Goal: Task Accomplishment & Management: Complete application form

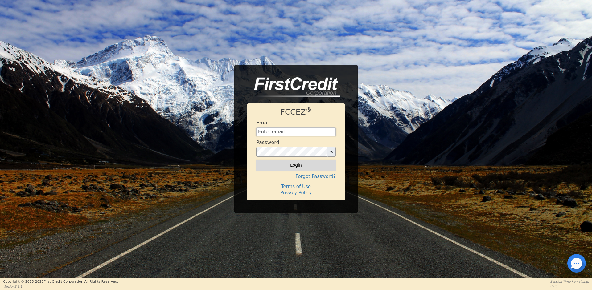
type input "[EMAIL_ADDRESS][DOMAIN_NAME]"
click at [287, 164] on button "Login" at bounding box center [296, 165] width 80 height 10
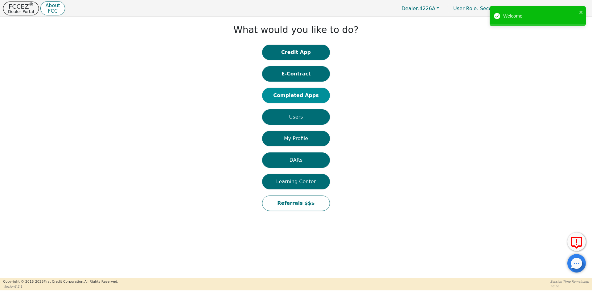
click at [284, 95] on button "Completed Apps" at bounding box center [296, 95] width 68 height 15
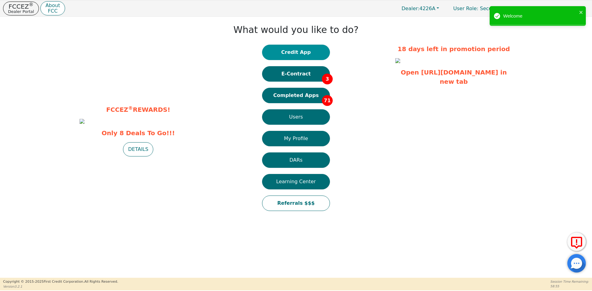
click at [295, 53] on button "Credit App" at bounding box center [296, 52] width 68 height 15
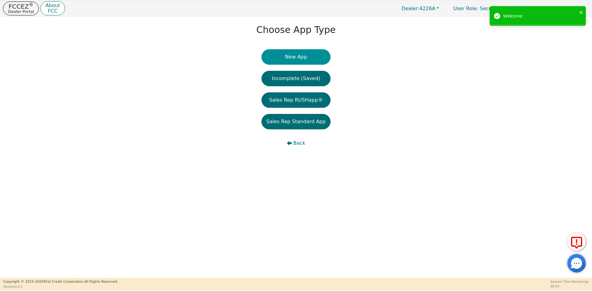
click at [287, 52] on button "New App" at bounding box center [296, 56] width 69 height 15
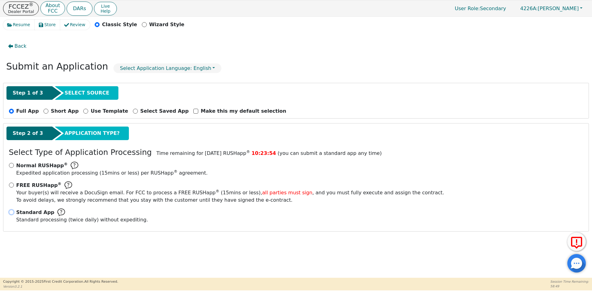
click at [11, 213] on input "Standard App Standard processing (twice daily) without expediting." at bounding box center [11, 212] width 5 height 5
radio input "true"
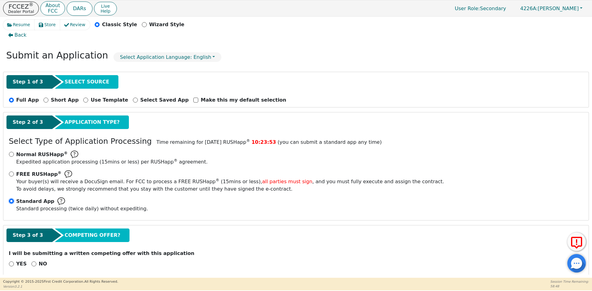
scroll to position [17, 0]
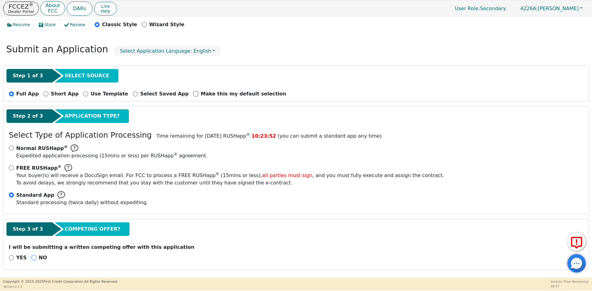
click at [31, 260] on input "NO" at bounding box center [33, 258] width 5 height 5
radio input "true"
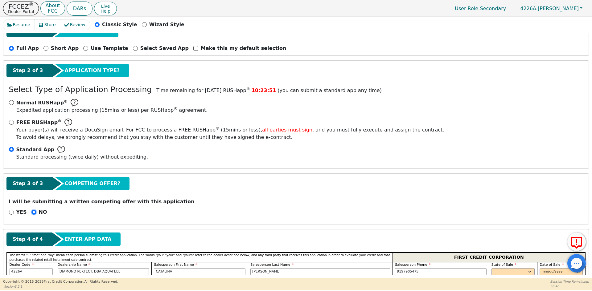
scroll to position [110, 0]
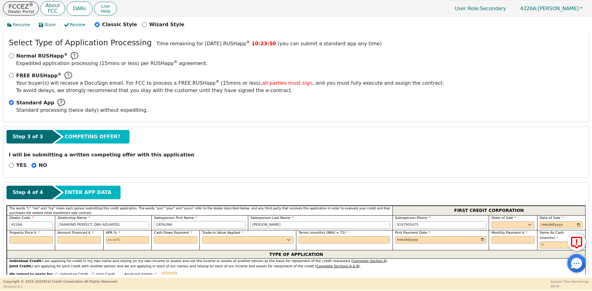
drag, startPoint x: 182, startPoint y: 226, endPoint x: 123, endPoint y: 230, distance: 59.1
click at [123, 230] on div "The words "I," "me" and "my" mean each person submitting this credit applicatio…" at bounding box center [296, 228] width 579 height 45
type input "[PERSON_NAME]"
click at [505, 224] on select "AK AL AR AZ CA CO CT DC DE FL [GEOGRAPHIC_DATA] HI IA ID IL IN KS [GEOGRAPHIC_D…" at bounding box center [513, 225] width 43 height 7
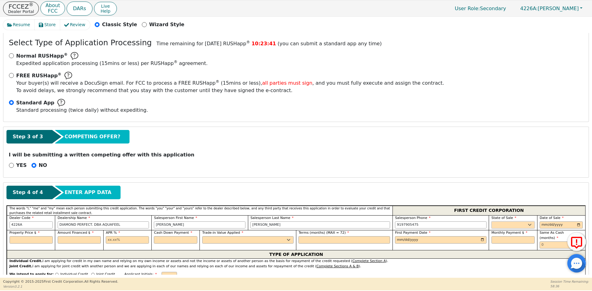
select select "MD"
click at [505, 224] on select "AK AL AR AZ CA CO CT DC DE FL [GEOGRAPHIC_DATA] HI IA ID IL IN KS [GEOGRAPHIC_D…" at bounding box center [513, 225] width 43 height 7
click at [576, 225] on input "date" at bounding box center [561, 225] width 43 height 7
type input "[DATE]"
click at [24, 241] on input "text" at bounding box center [31, 240] width 43 height 7
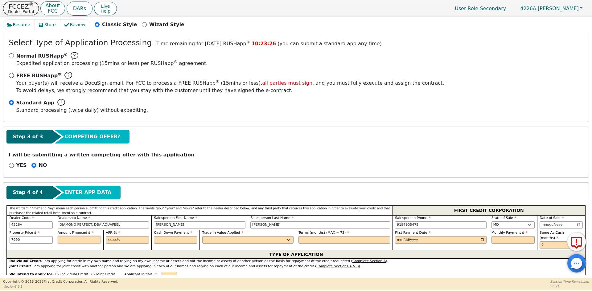
type input "7990.00"
click at [71, 241] on input "text" at bounding box center [79, 240] width 43 height 7
type input "7990.00"
type input "0"
type input "10.00"
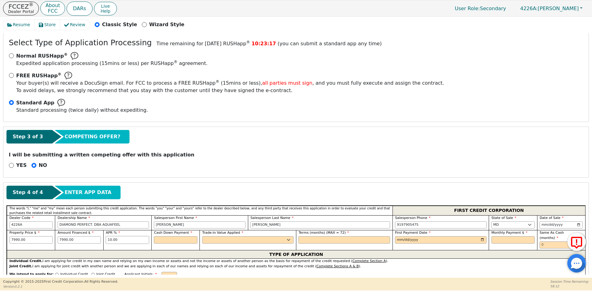
click at [123, 240] on input "10.00" at bounding box center [127, 240] width 43 height 7
drag, startPoint x: 123, startPoint y: 240, endPoint x: 91, endPoint y: 241, distance: 32.1
click at [89, 242] on div "Property Price $ 7990.00 Amount Financed $ 7990.00 APR % 10.00 Cash Down Paymen…" at bounding box center [296, 240] width 579 height 20
click at [126, 238] on input "text" at bounding box center [127, 240] width 43 height 7
type input "10.99"
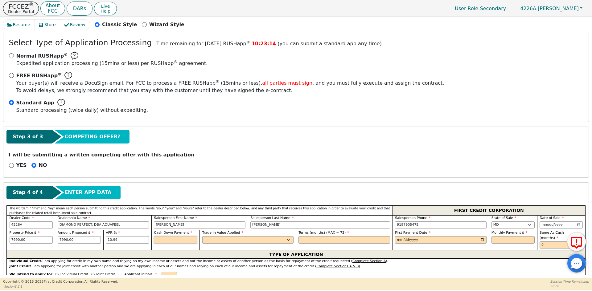
click at [163, 241] on input "text" at bounding box center [175, 240] width 43 height 7
type input "0.00"
click at [225, 241] on select "Yes No" at bounding box center [248, 240] width 92 height 7
select select "n"
click at [202, 237] on select "Yes No" at bounding box center [248, 240] width 92 height 7
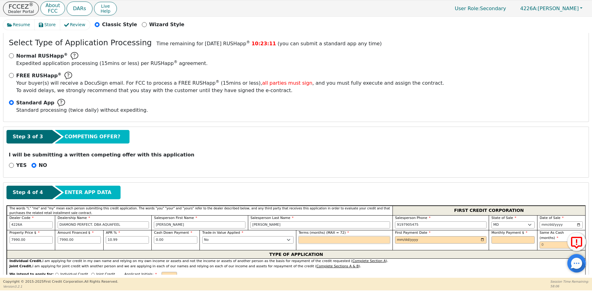
click at [325, 238] on input "text" at bounding box center [345, 240] width 92 height 7
type input "72"
click at [480, 239] on input "date" at bounding box center [441, 240] width 92 height 7
type input "[DATE]"
click at [499, 241] on input "text" at bounding box center [513, 240] width 43 height 7
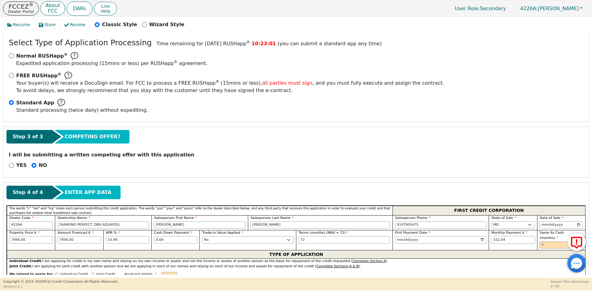
type input "152.04"
click at [543, 242] on input "text" at bounding box center [561, 245] width 43 height 7
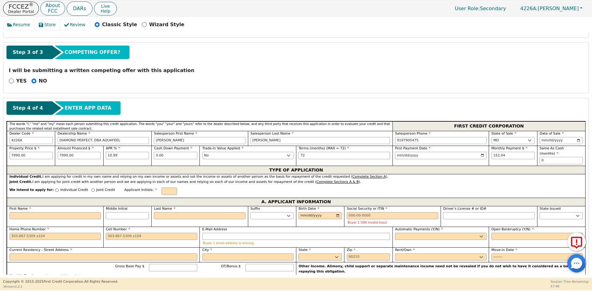
scroll to position [202, 0]
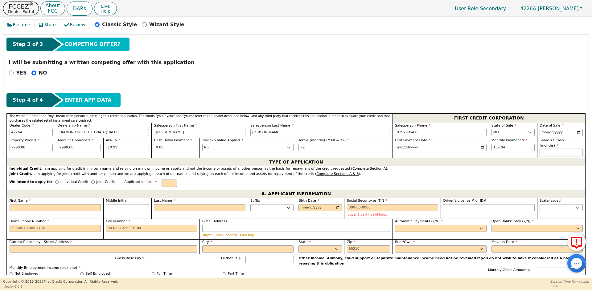
type input "0"
click at [61, 180] on p "Individual Credit" at bounding box center [74, 182] width 28 height 5
click at [59, 181] on input "Individual Credit" at bounding box center [56, 182] width 3 height 3
radio input "true"
click at [162, 180] on input "text" at bounding box center [169, 183] width 15 height 7
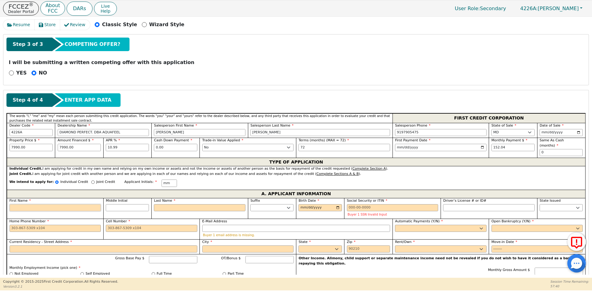
click at [58, 205] on input "First Name" at bounding box center [56, 208] width 92 height 7
type input "M"
type input "MA"
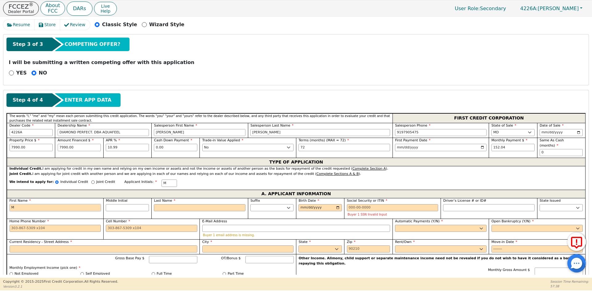
type input "MA"
type input "MAR"
type input "MARI"
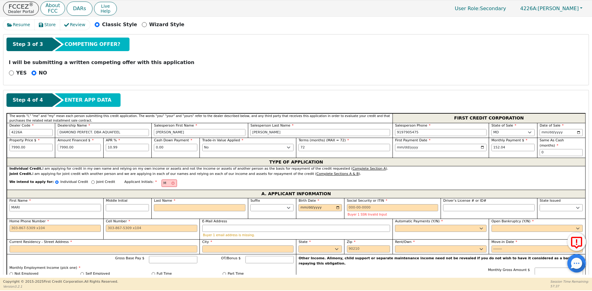
type input "[PERSON_NAME]"
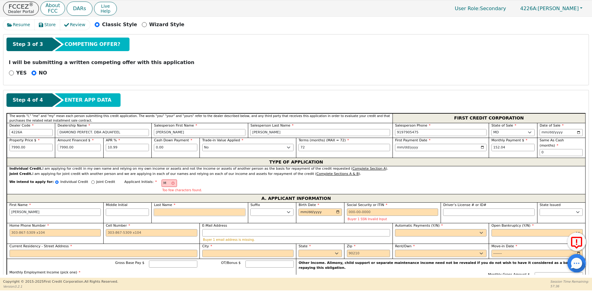
type input "MM"
type input "M"
type input "[PERSON_NAME]"
type input "MA"
type input "[PERSON_NAME]"
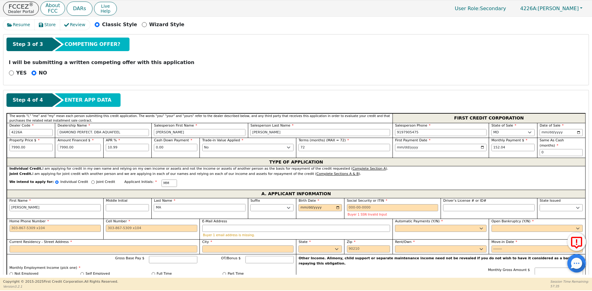
type input "MAR"
type input "[PERSON_NAME]"
type input "MARA"
type input "[PERSON_NAME]"
type input "MARAV"
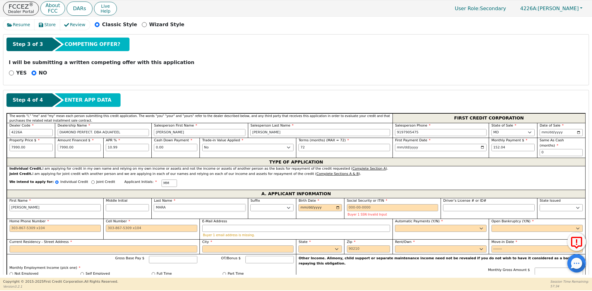
type input "[PERSON_NAME]"
type input "MARAVIL"
type input "[PERSON_NAME]"
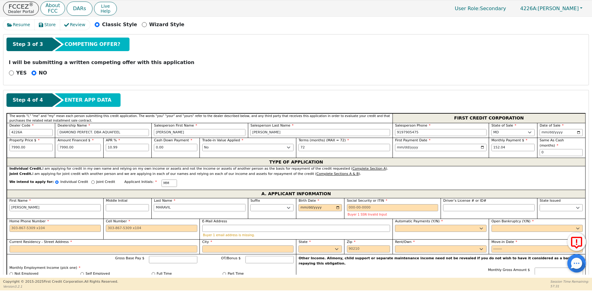
type input "[PERSON_NAME]"
type input "MARAVIL"
type input "[PERSON_NAME]"
type input "MARAVILL"
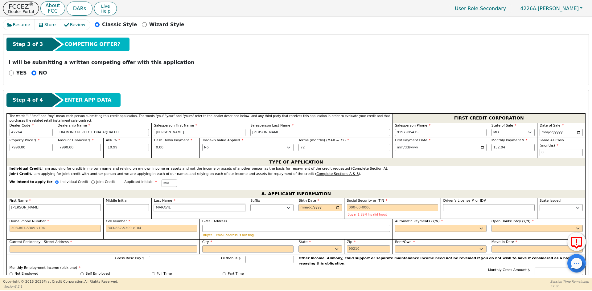
type input "[PERSON_NAME]"
type input "MARAVILLA"
type input "[PERSON_NAME]"
type input "MARAVILLA"
type input "[DATE]"
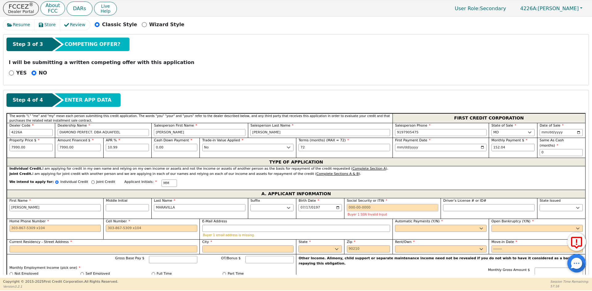
click at [358, 205] on input "Social Security or ITIN" at bounding box center [393, 208] width 92 height 7
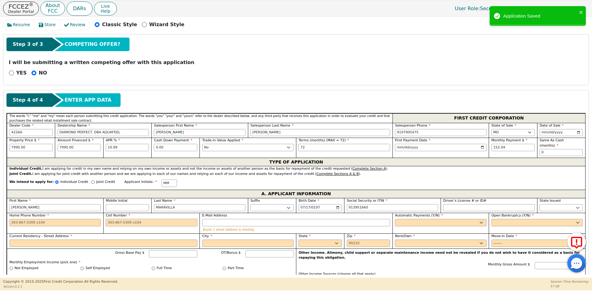
type input "***-**-1660"
click at [125, 220] on input "Cell Number" at bounding box center [152, 222] width 92 height 7
type input "[PHONE_NUMBER]"
click at [432, 219] on select "Yes No" at bounding box center [441, 222] width 92 height 7
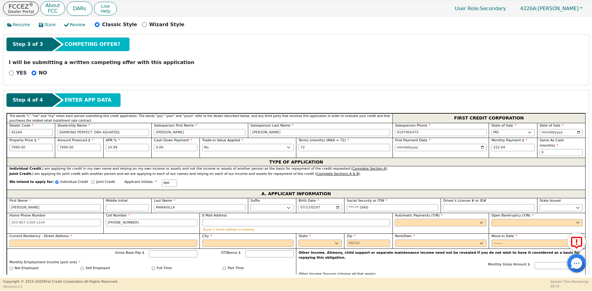
select select "y"
click at [395, 219] on select "Yes No" at bounding box center [441, 222] width 92 height 7
type input "[PERSON_NAME]"
click at [531, 219] on select "Yes No" at bounding box center [538, 222] width 92 height 7
select select "n"
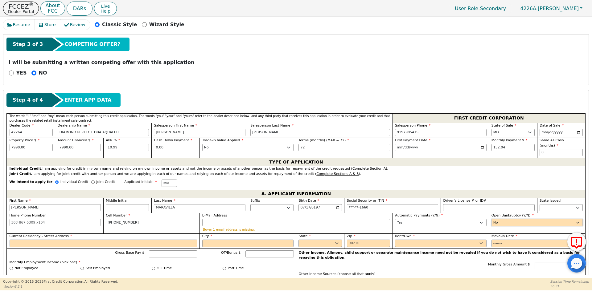
click at [492, 219] on select "Yes No" at bounding box center [538, 222] width 92 height 7
click at [93, 240] on input "Current Residency - Street Address" at bounding box center [104, 243] width 188 height 7
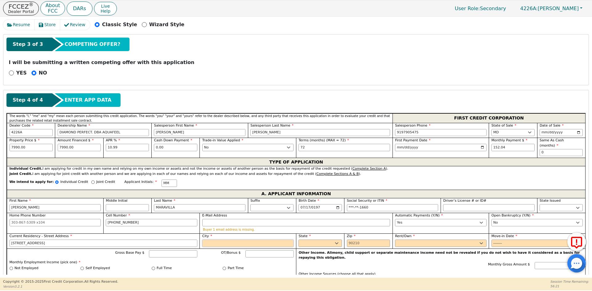
type input "[STREET_ADDRESS]"
type input "SUITLAND"
select select "MD"
type input "20746"
click at [430, 240] on select "Rent Own" at bounding box center [441, 243] width 92 height 7
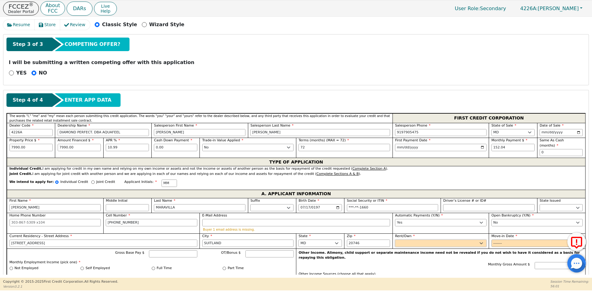
select select "Rent"
click at [395, 240] on select "Rent Own" at bounding box center [441, 243] width 92 height 7
click at [492, 240] on input "Move-in Date" at bounding box center [538, 243] width 92 height 7
type input "2023-08"
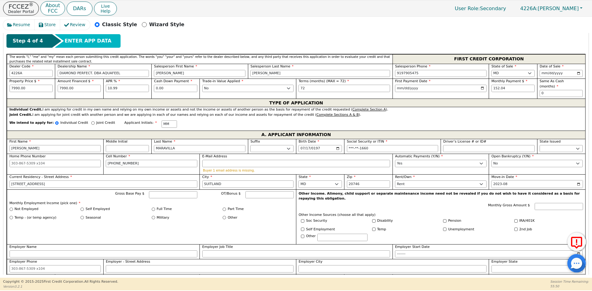
scroll to position [264, 0]
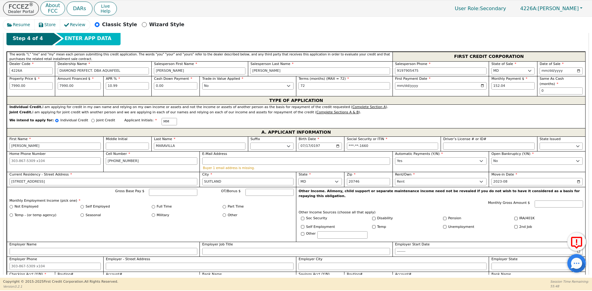
click at [101, 205] on label "Self Employed" at bounding box center [98, 207] width 24 height 5
click at [84, 205] on input "Self Employed" at bounding box center [82, 206] width 3 height 3
radio input "true"
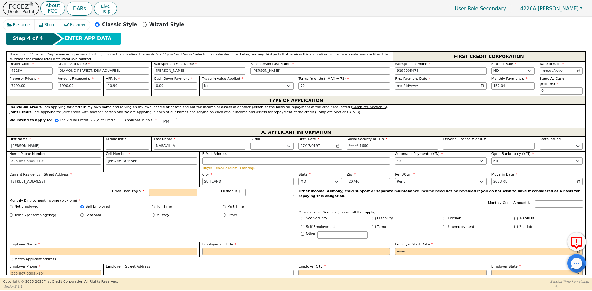
click at [179, 191] on div "Gross Base Pay $" at bounding box center [150, 193] width 95 height 9
click at [175, 189] on input "Gross Base Pay $" at bounding box center [173, 192] width 48 height 7
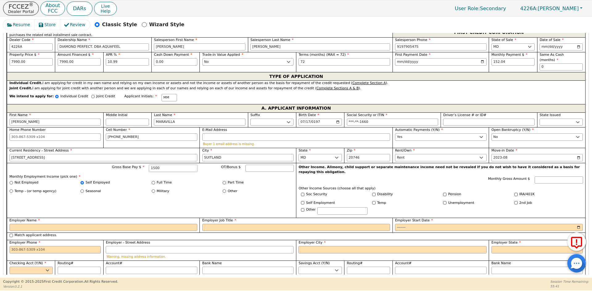
scroll to position [326, 0]
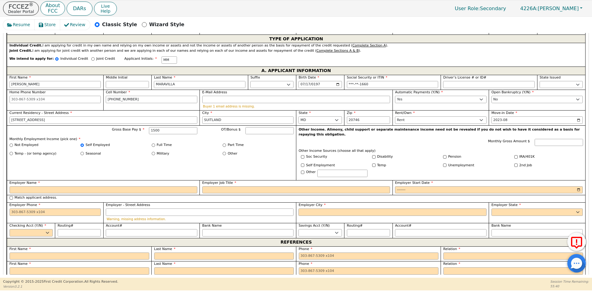
type input "1500.00"
click at [66, 181] on label "Employer Name" at bounding box center [104, 183] width 188 height 5
click at [66, 187] on input "Employer Name" at bounding box center [104, 190] width 188 height 7
type input "GUARDERIA"
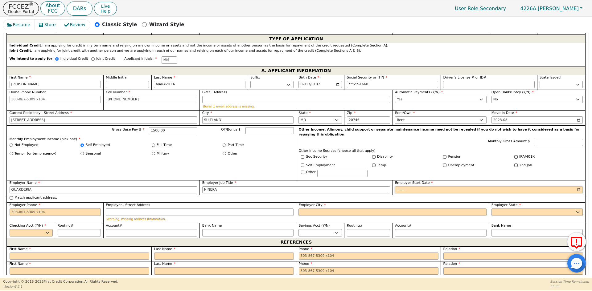
type input "NINERA"
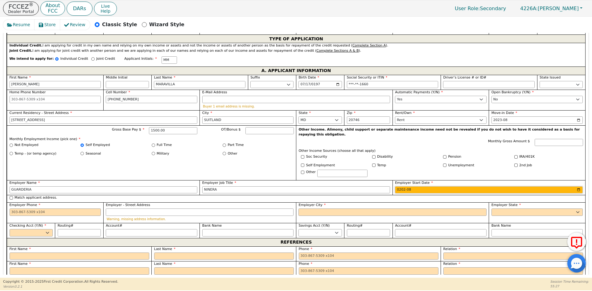
type input "2024-08"
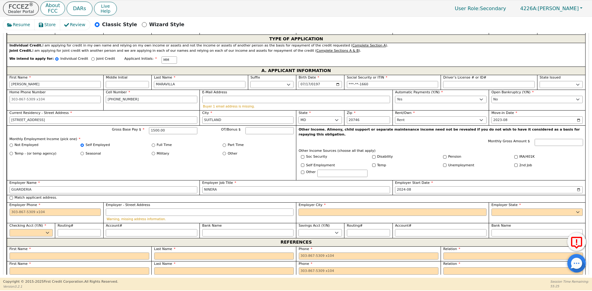
click at [44, 196] on label "Match applicant address." at bounding box center [35, 198] width 43 height 5
click at [13, 196] on input "Match applicant address." at bounding box center [11, 197] width 3 height 3
checkbox input "true"
type input "[STREET_ADDRESS]"
type input "SUITLAND"
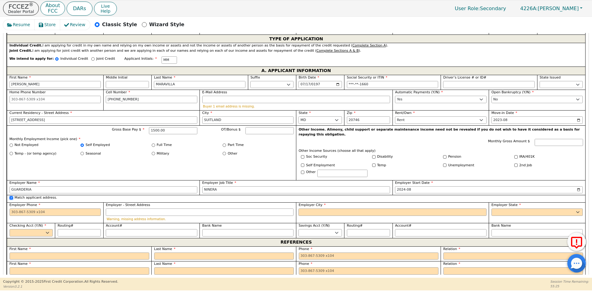
select select "MD"
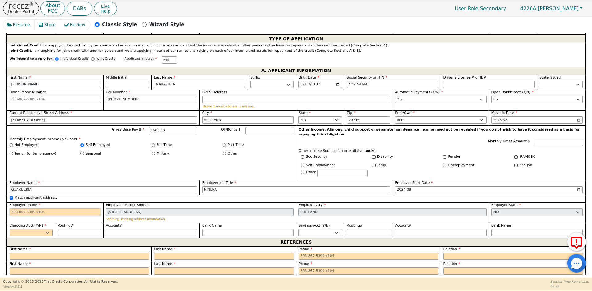
click at [39, 209] on input "Employer Phone" at bounding box center [56, 212] width 92 height 7
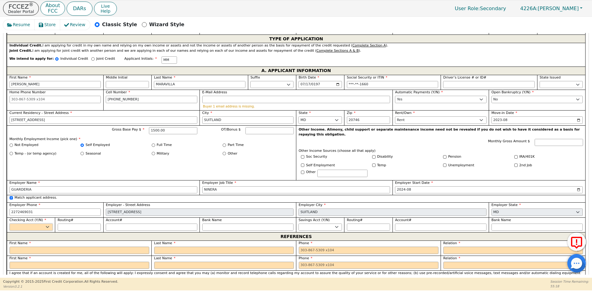
type input "[PHONE_NUMBER]"
click at [33, 224] on select "Yes No" at bounding box center [31, 227] width 43 height 7
select select "y"
click at [10, 224] on select "Yes No" at bounding box center [31, 227] width 43 height 7
click at [69, 224] on input "Routing#" at bounding box center [79, 227] width 43 height 7
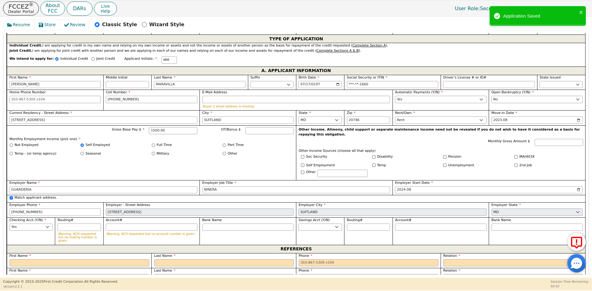
click at [70, 224] on input "Routing#" at bounding box center [79, 227] width 43 height 7
type input "0"
type input "*"
type input "05"
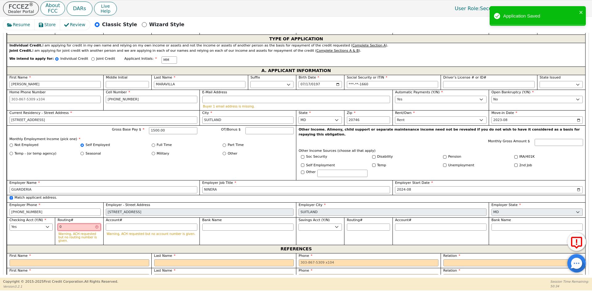
type input "**"
type input "055"
type input "***"
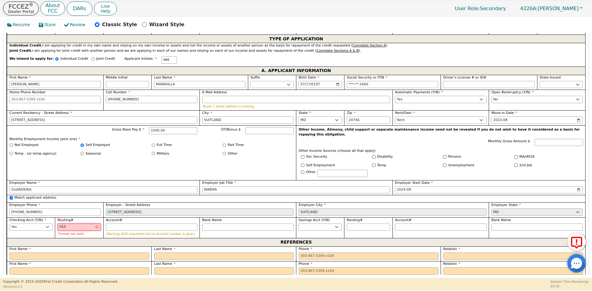
type input "0550"
type input "****"
type input "05500"
type input "*****"
type input "055003"
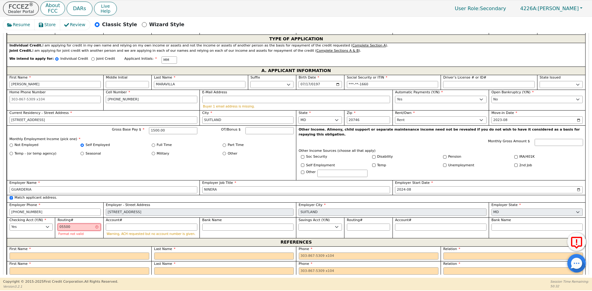
type input "******"
type input "0550032"
type input "*******"
type input "05500320"
type input "********"
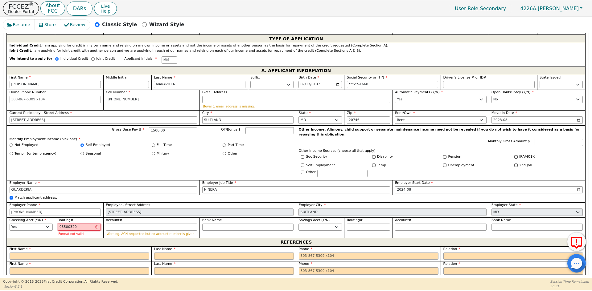
type input "055003201"
type input "*********"
click at [117, 224] on input "Account#" at bounding box center [152, 227] width 92 height 7
type input "8"
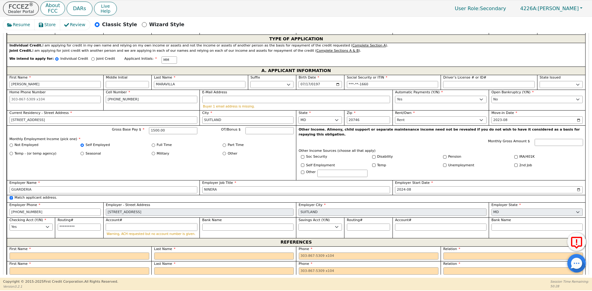
type input "*"
type input "87"
type input "**"
type input "872"
type input "***"
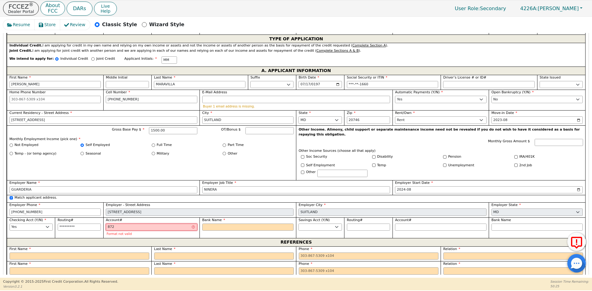
type input "8726"
type input "****"
type input "87260"
type input "*****"
type input "872607"
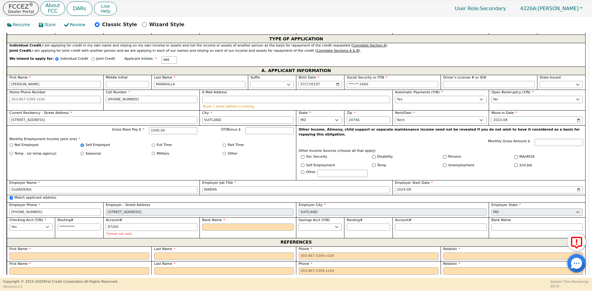
type input "******"
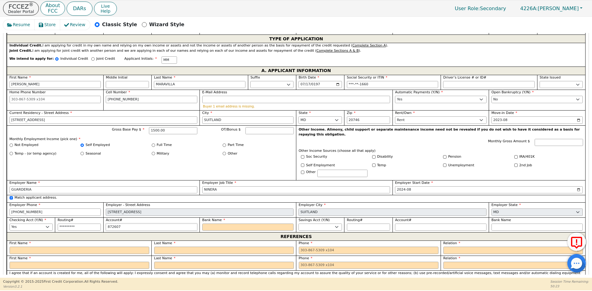
type input "8726077"
type input "*******"
type input "87260772"
type input "********"
type input "872607729"
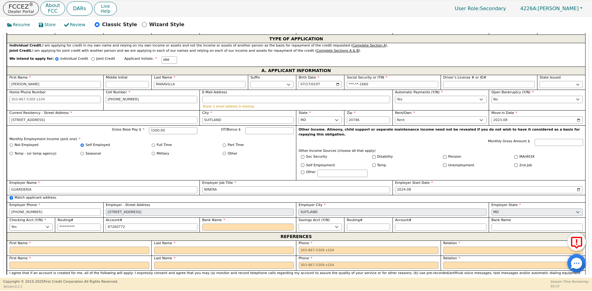
type input "*********"
type input "8726077293"
type input "**********"
click at [208, 224] on input "Bank Name" at bounding box center [248, 227] width 92 height 7
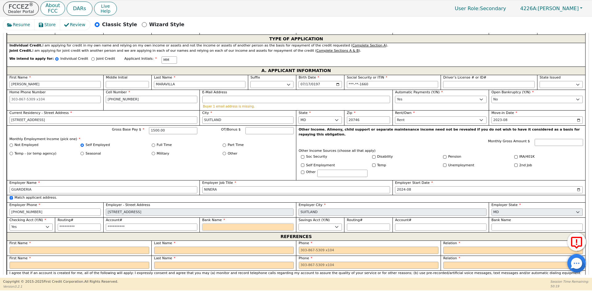
type input "W"
type input "WE"
type input "WEL"
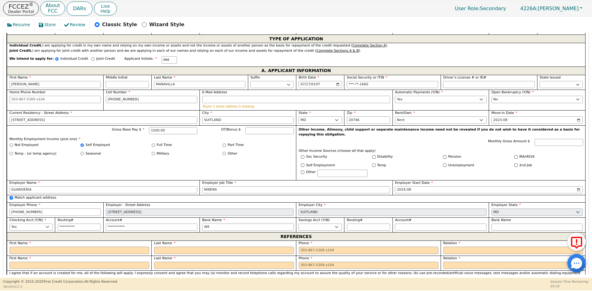
type input "WEL"
type input "WELL"
type input "[PERSON_NAME]"
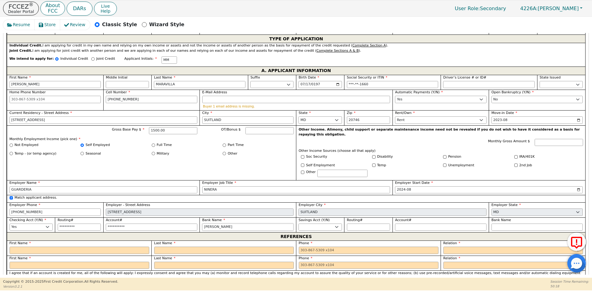
type input "[PERSON_NAME]"
type input "[PERSON_NAME] F"
type input "[PERSON_NAME]"
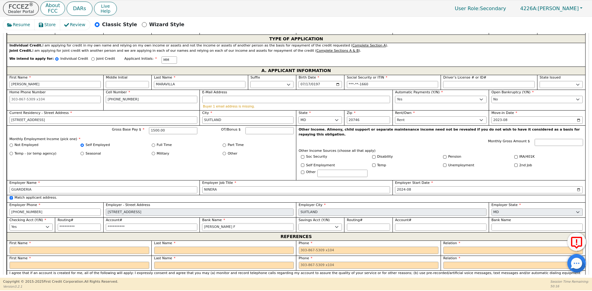
type input "[PERSON_NAME]"
type input "[PERSON_NAME] FAR"
type input "[PERSON_NAME] FARG"
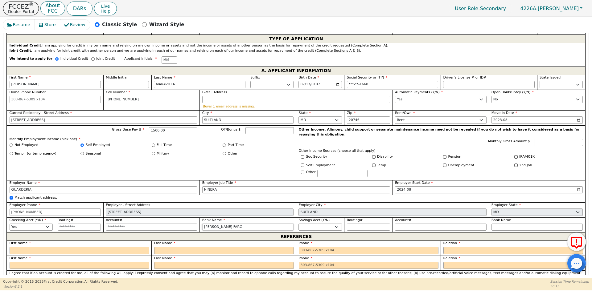
type input "[PERSON_NAME] FARGO"
click at [90, 247] on input "text" at bounding box center [80, 250] width 140 height 7
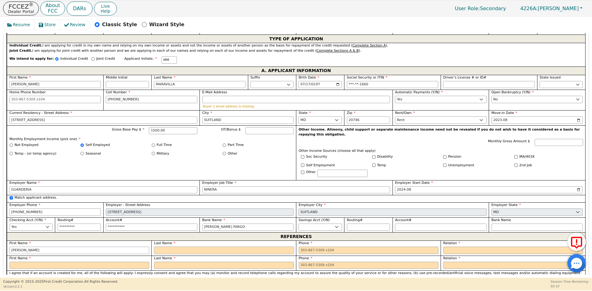
type input "[PERSON_NAME]"
type input "B"
type input "[PERSON_NAME]"
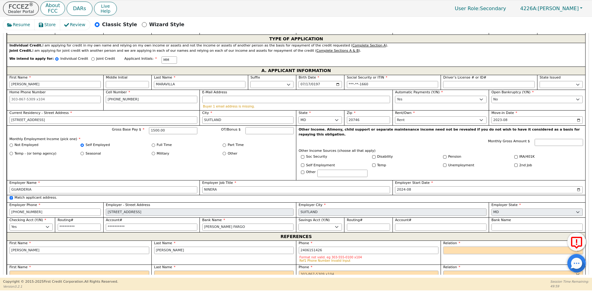
type input "[PHONE_NUMBER]"
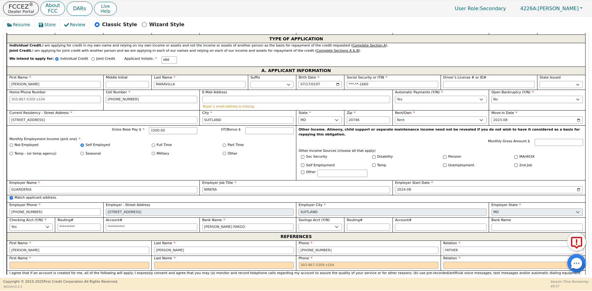
select select "FRIEND"
click at [21, 262] on input "text" at bounding box center [80, 265] width 140 height 7
type input "BRINET"
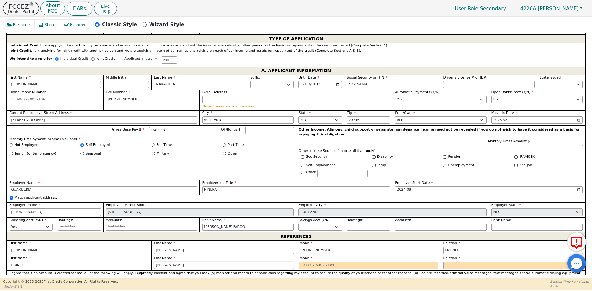
type input "[PERSON_NAME]"
click at [320, 262] on input "tel" at bounding box center [369, 265] width 140 height 7
type input "[PHONE_NUMBER]"
click at [466, 262] on select "FATHER MOTHER SISTER BROTHER DAUGHTER SON CO-WORKER NEIGHBOR FRIEND COUSIN G-MO…" at bounding box center [514, 265] width 140 height 7
select select "FRIEND"
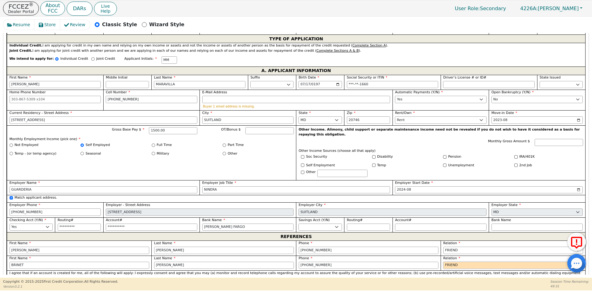
click at [466, 262] on select "FATHER MOTHER SISTER BROTHER DAUGHTER SON CO-WORKER NEIGHBOR FRIEND COUSIN G-MO…" at bounding box center [514, 265] width 140 height 7
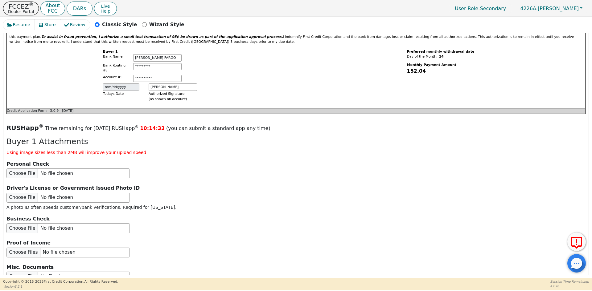
scroll to position [665, 0]
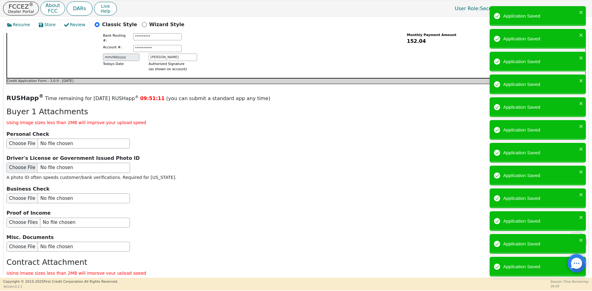
click at [52, 163] on input "file" at bounding box center [67, 168] width 123 height 10
type input "C:\fakepath\ID [PERSON_NAME].pdf"
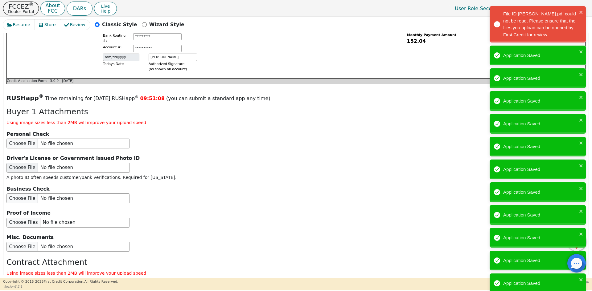
scroll to position [722, 0]
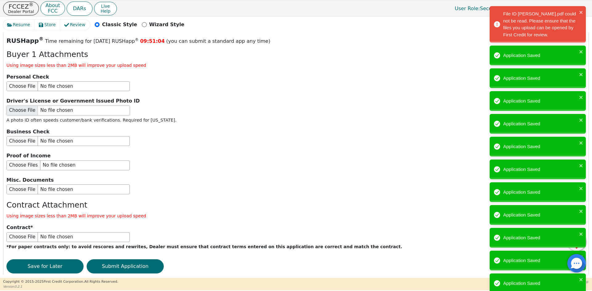
click at [41, 106] on input "file" at bounding box center [67, 111] width 123 height 10
type input "C:\fakepath\ID [PERSON_NAME].pdf"
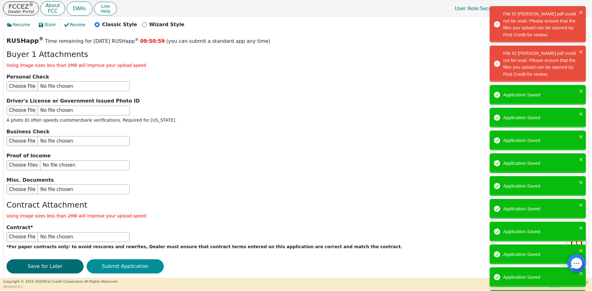
click at [114, 260] on button "Submit Application" at bounding box center [125, 267] width 77 height 14
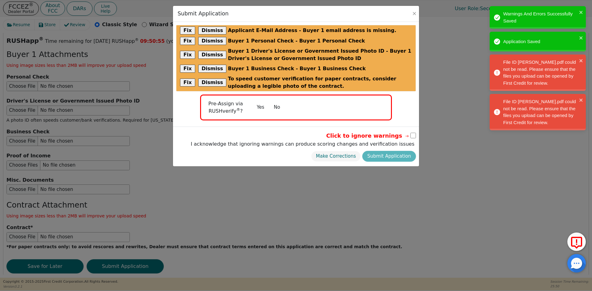
drag, startPoint x: 276, startPoint y: 109, endPoint x: 286, endPoint y: 115, distance: 11.6
click at [276, 109] on button "No" at bounding box center [277, 107] width 16 height 11
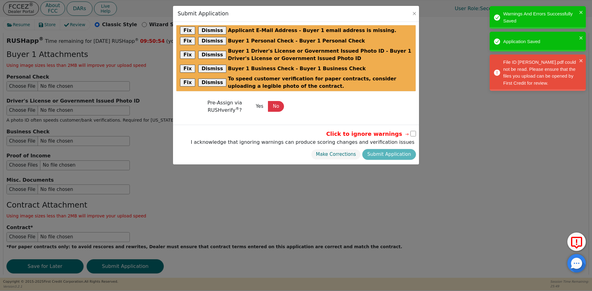
click at [412, 133] on input "checkbox" at bounding box center [414, 134] width 6 height 6
checkbox input "true"
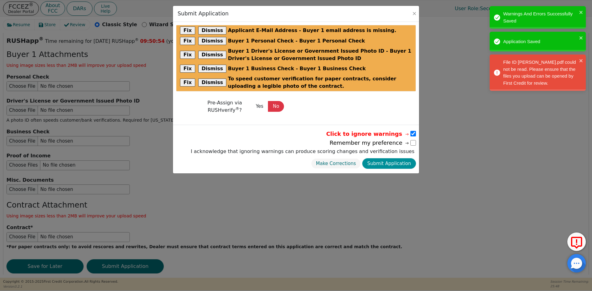
click at [380, 164] on button "Submit Application" at bounding box center [389, 164] width 54 height 11
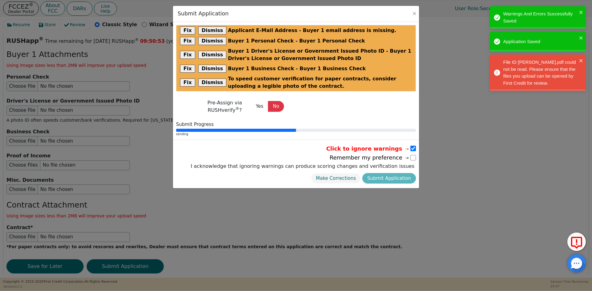
radio input "false"
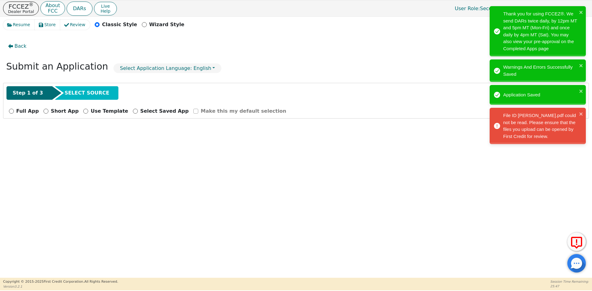
scroll to position [0, 0]
